Goal: Check status

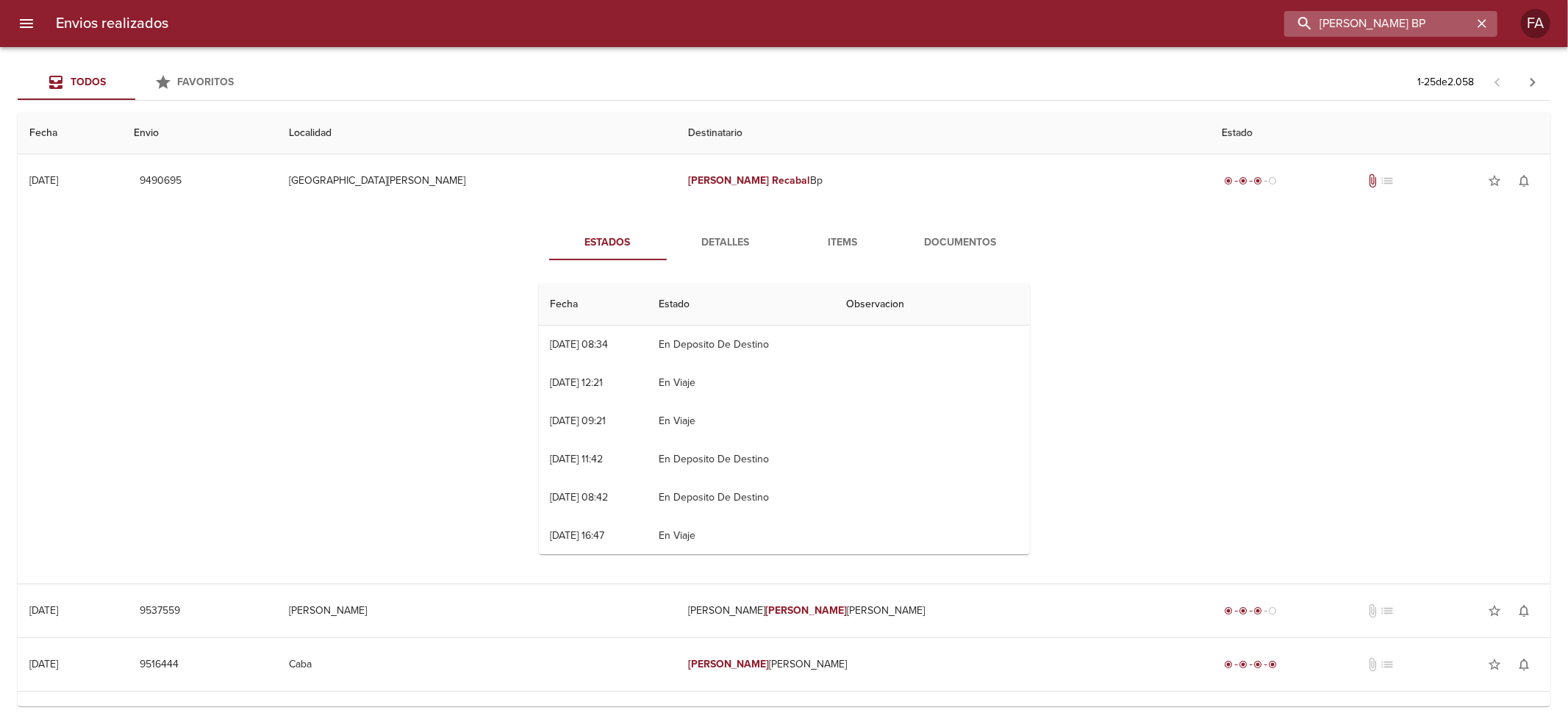
click at [1425, 21] on input "[PERSON_NAME] BP" at bounding box center [1379, 24] width 189 height 26
type input "[PERSON_NAME]"
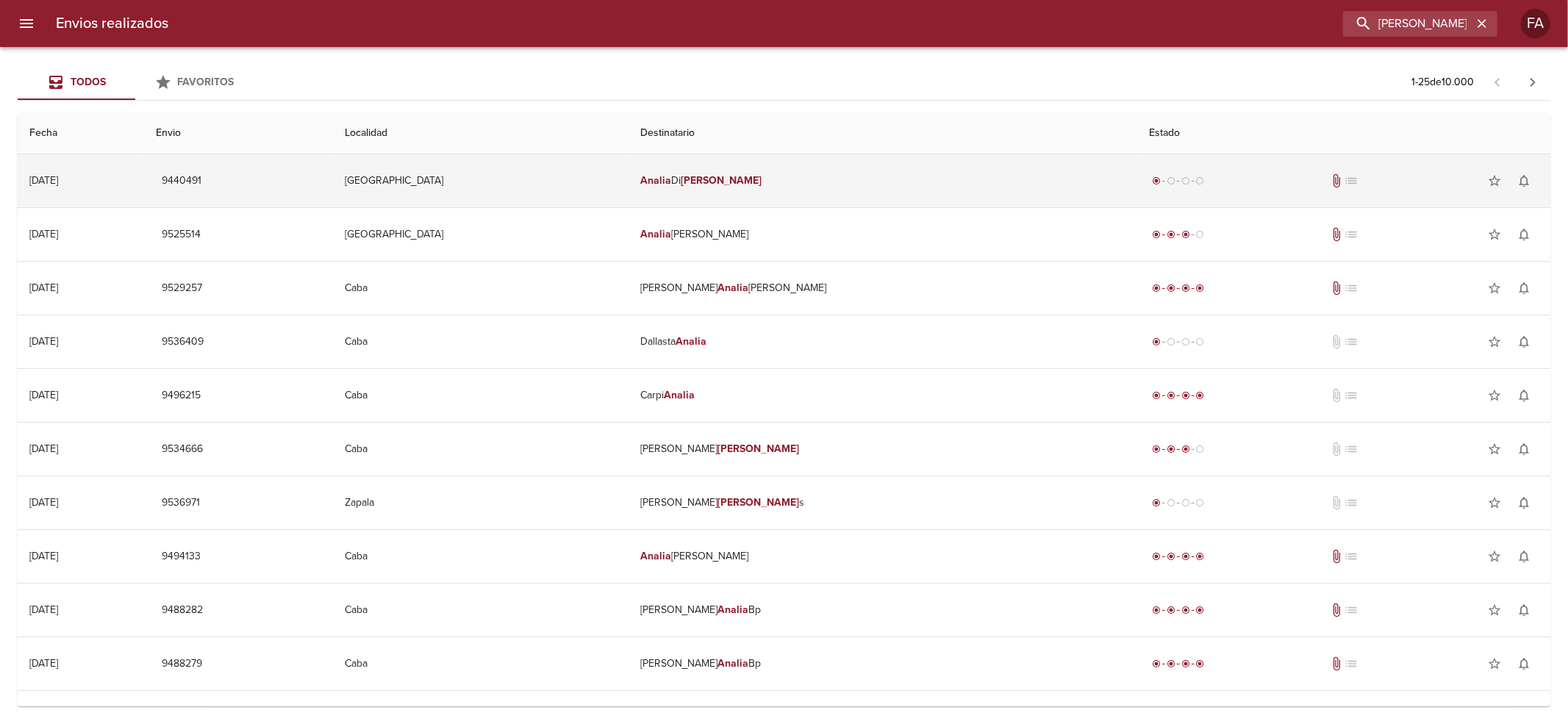
click at [1007, 188] on td "[PERSON_NAME]" at bounding box center [882, 181] width 508 height 53
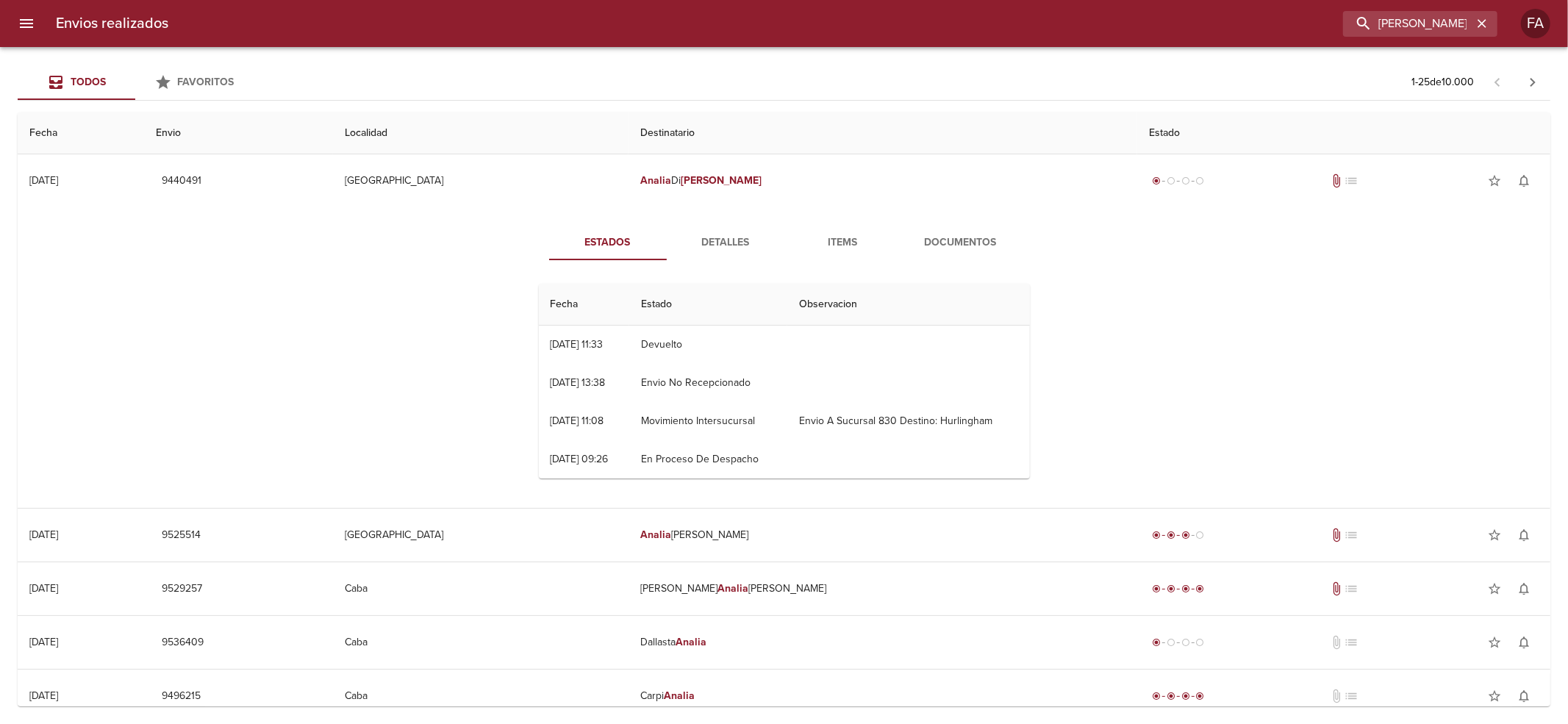
click at [673, 344] on td "Devuelto" at bounding box center [707, 344] width 157 height 39
click at [700, 368] on td "Envio No Recepcionado" at bounding box center [707, 382] width 157 height 39
click at [704, 245] on span "Detalles" at bounding box center [725, 242] width 100 height 18
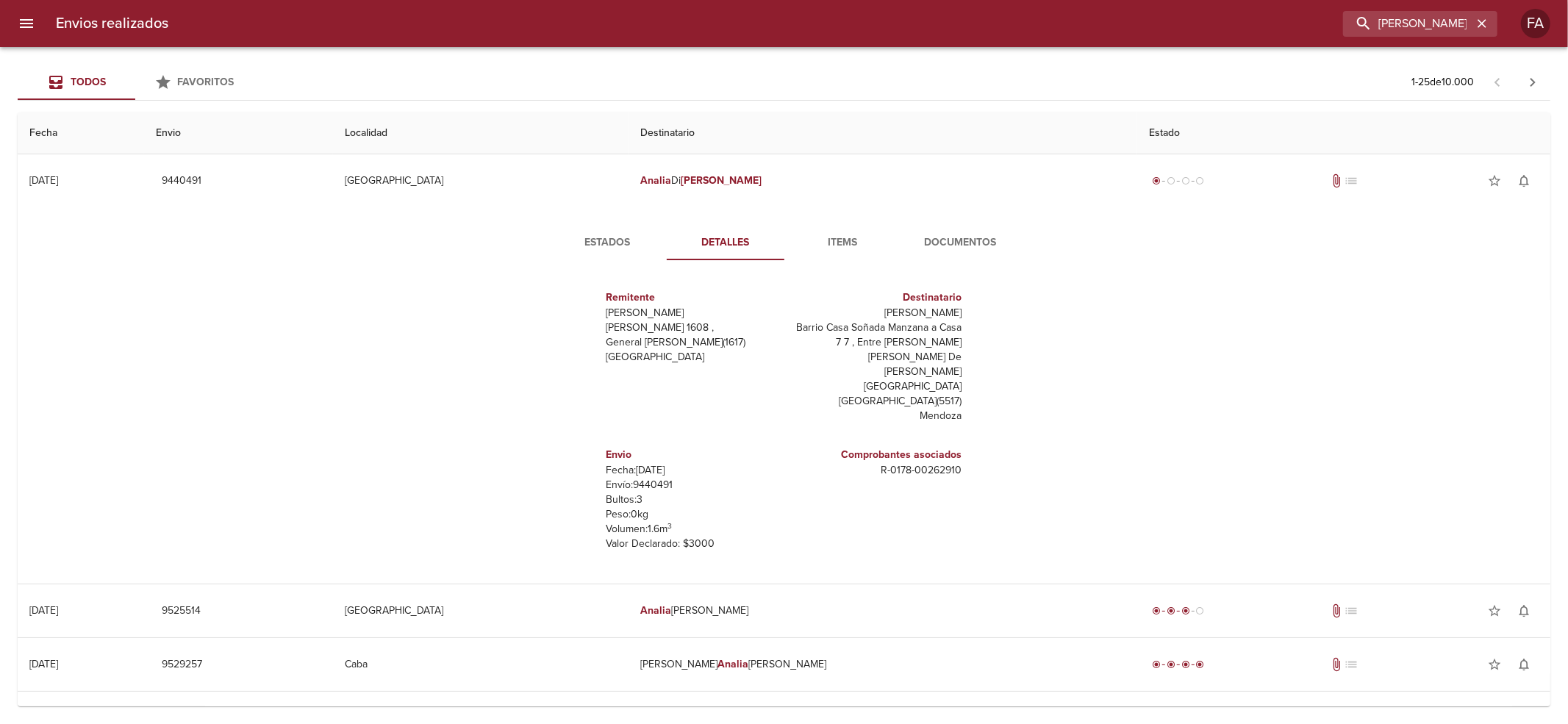
click at [650, 477] on p "Envío: 9440491" at bounding box center [692, 484] width 172 height 15
copy p "9440491"
